Goal: Task Accomplishment & Management: Complete application form

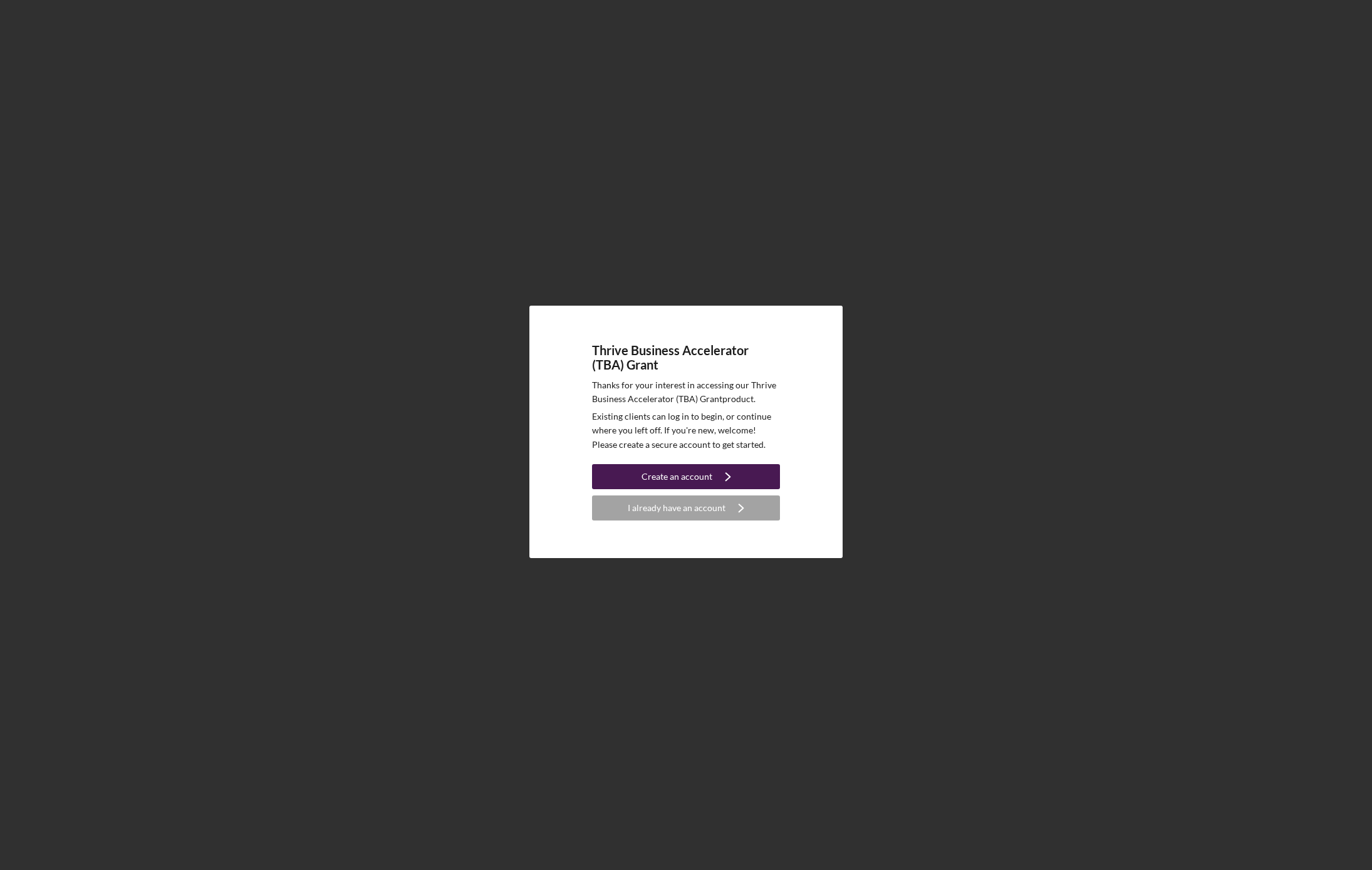
click at [682, 476] on div "Create an account" at bounding box center [677, 477] width 71 height 25
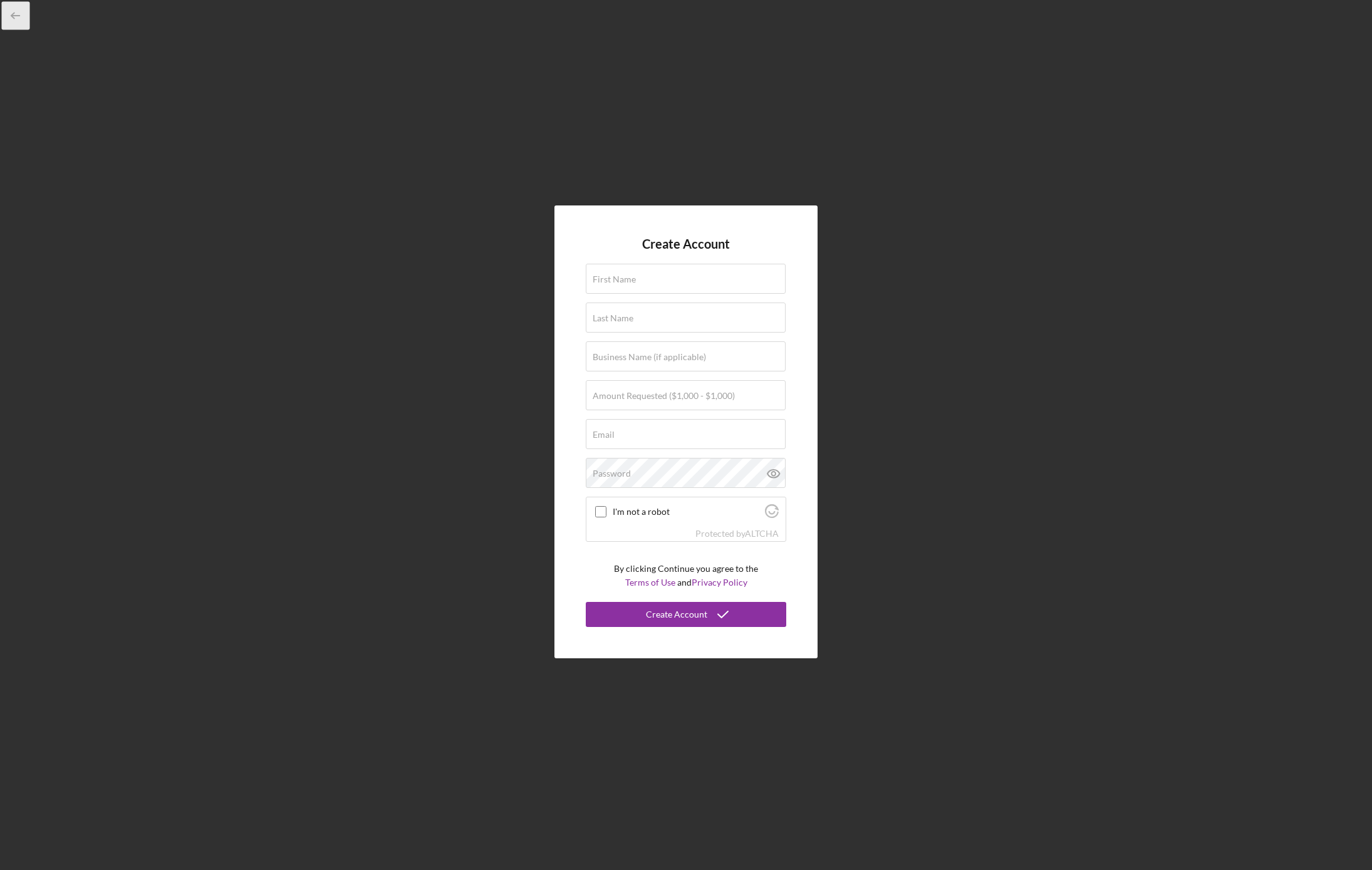
click at [11, 19] on icon "button" at bounding box center [16, 16] width 28 height 28
